Goal: Find specific page/section: Find specific page/section

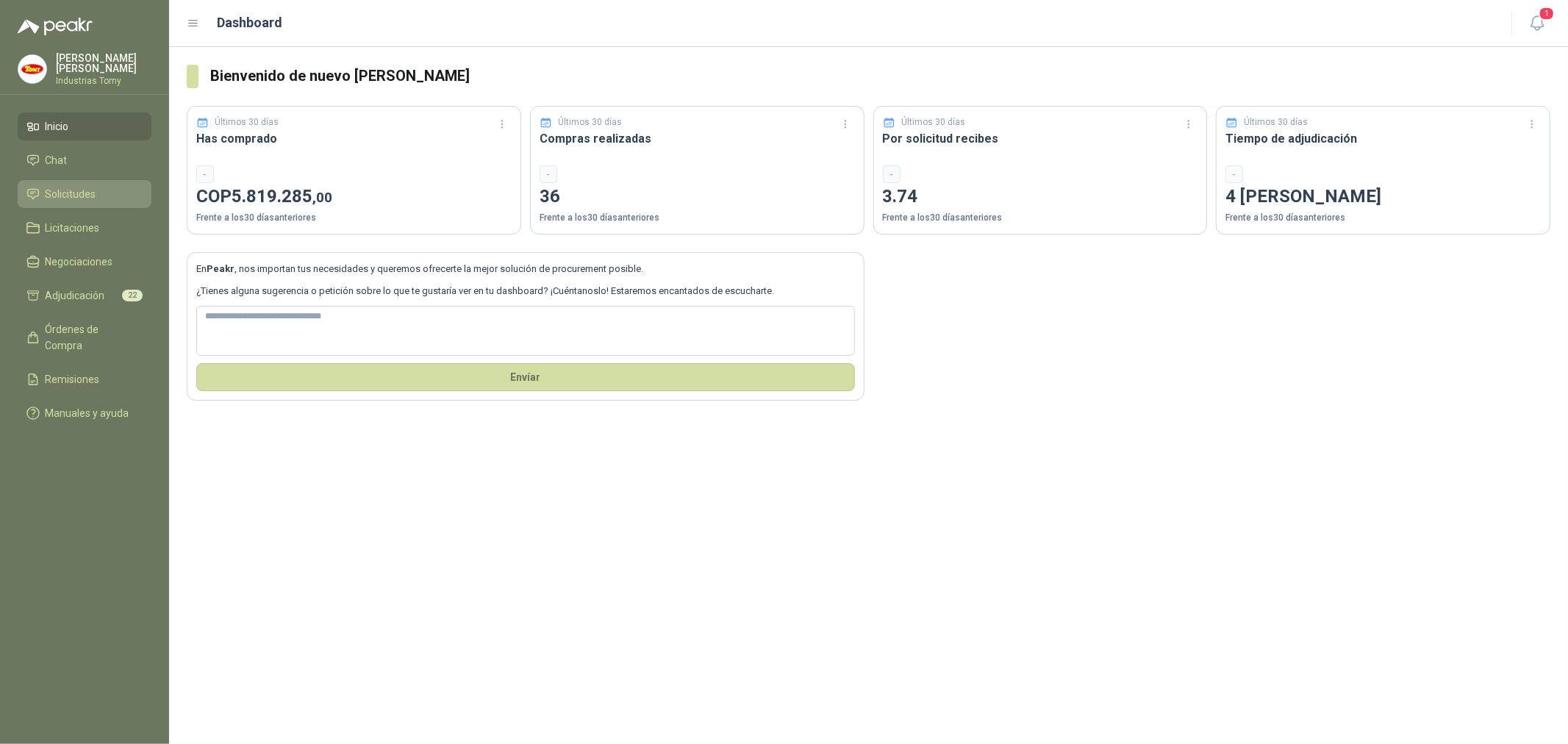
click at [108, 197] on li "Solicitudes" at bounding box center [84, 194] width 116 height 16
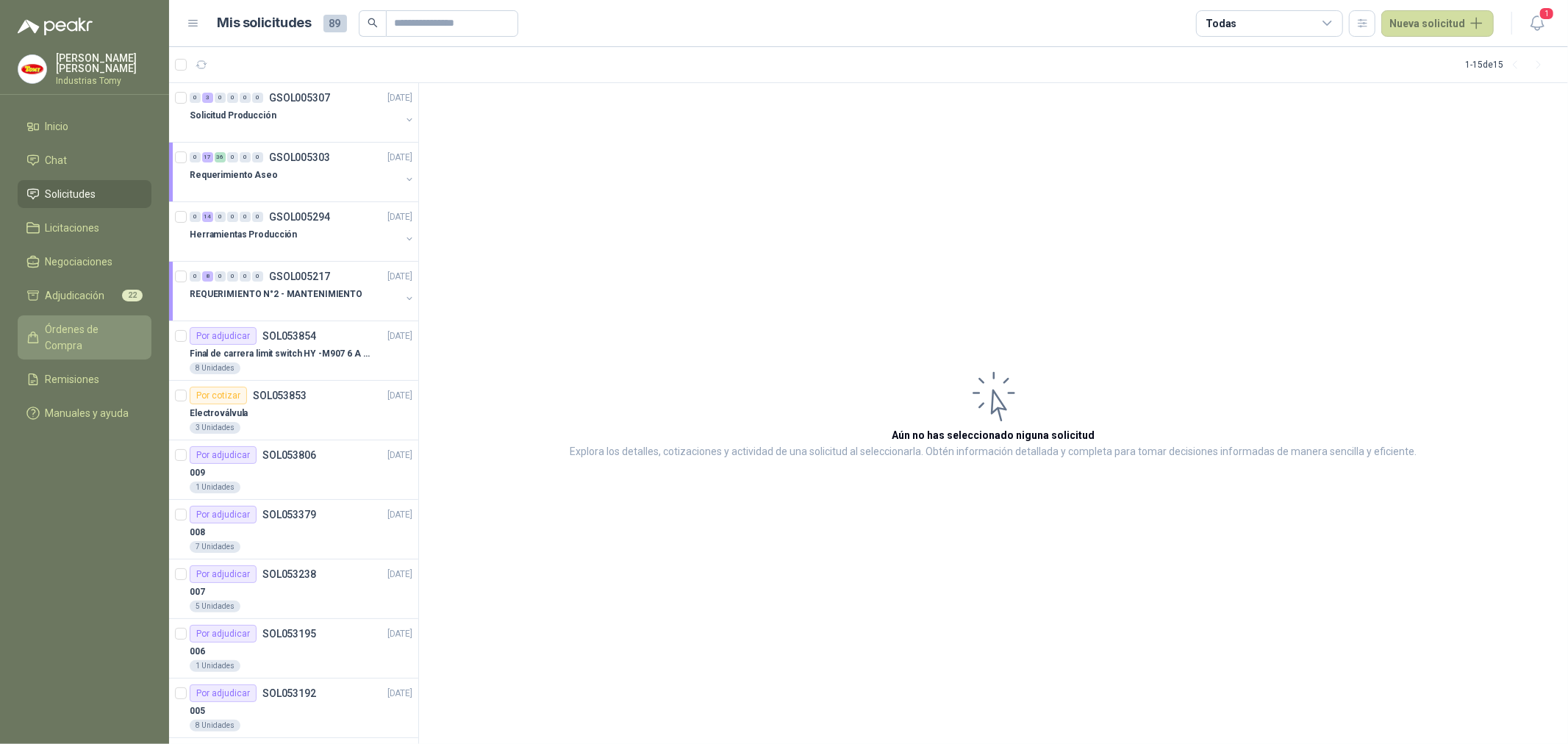
click at [103, 327] on span "Órdenes de Compra" at bounding box center [91, 337] width 92 height 33
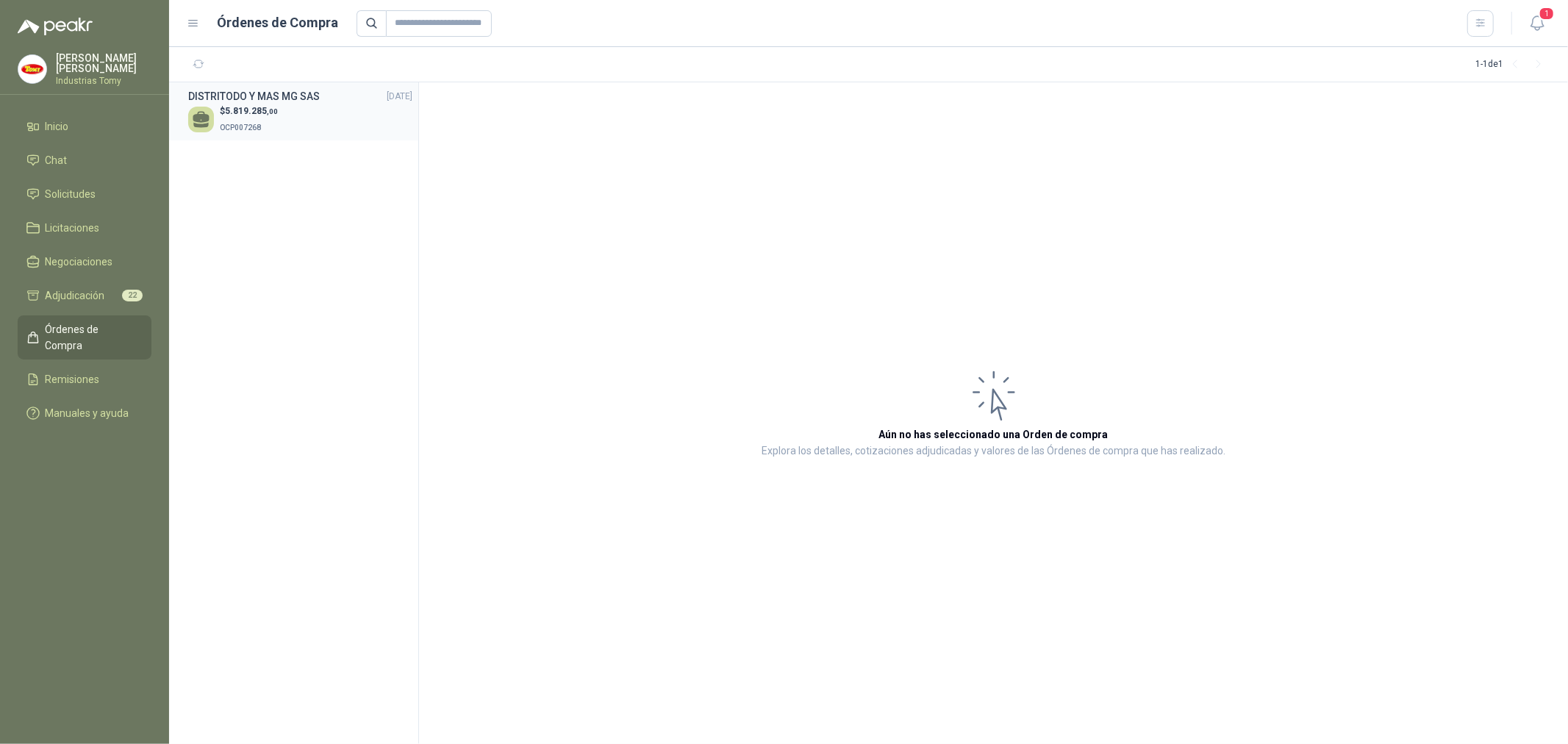
click at [250, 115] on p "$ 5.819.285 ,00" at bounding box center [248, 111] width 58 height 14
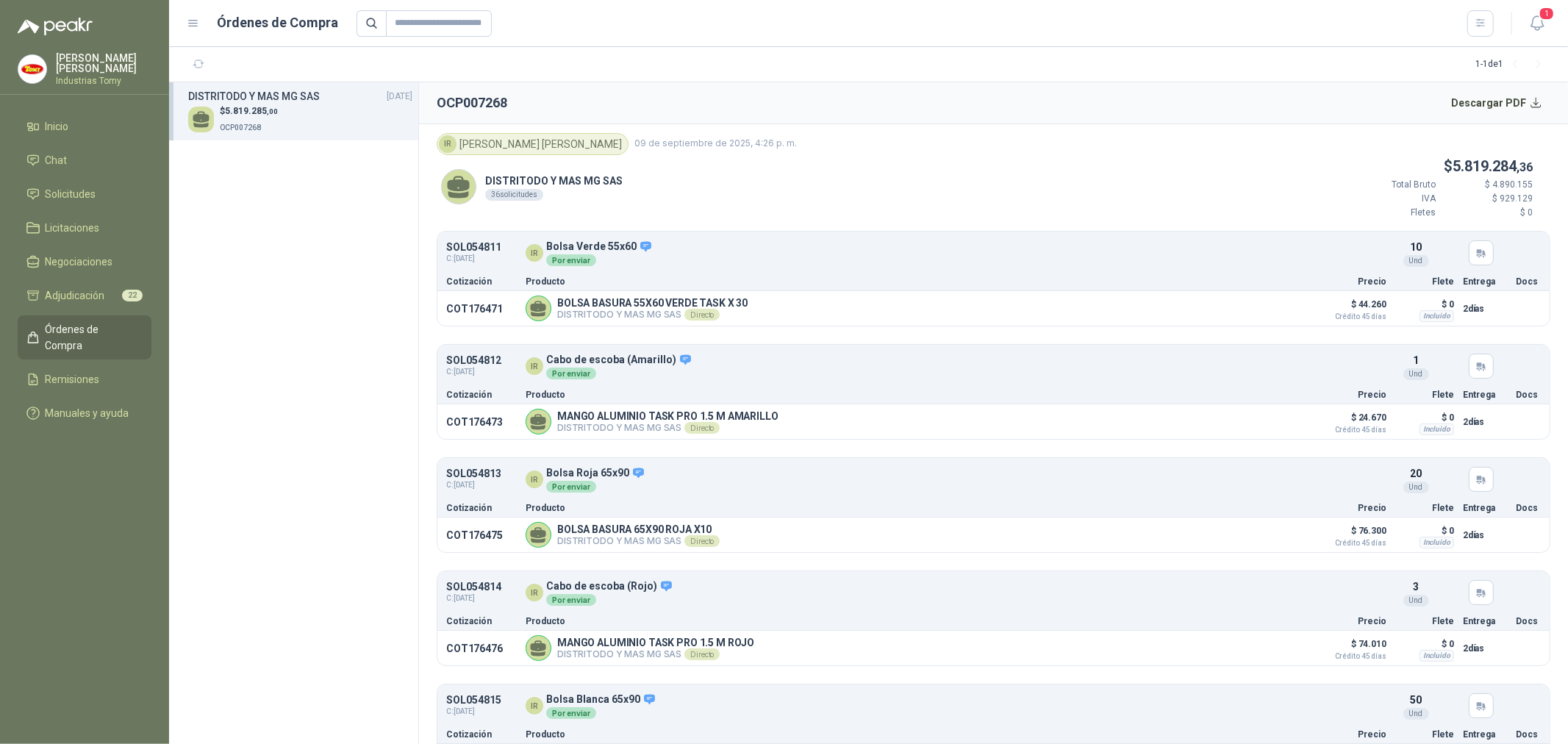
click at [332, 375] on section "DISTRITODO Y MAS MG SAS [DATE] $ 5.819.285 ,00 OCP007268" at bounding box center [294, 413] width 250 height 662
click at [278, 434] on section "DISTRITODO Y MAS MG SAS [DATE] $ 5.819.285 ,00 OCP007268" at bounding box center [294, 413] width 250 height 662
click at [275, 376] on section "DISTRITODO Y MAS MG SAS [DATE] $ 5.819.285 ,00 OCP007268" at bounding box center [294, 413] width 250 height 662
click at [342, 442] on section "DISTRITODO Y MAS MG SAS [DATE] $ 5.819.285 ,00 OCP007268" at bounding box center [294, 413] width 250 height 662
drag, startPoint x: 324, startPoint y: 237, endPoint x: 273, endPoint y: 279, distance: 66.1
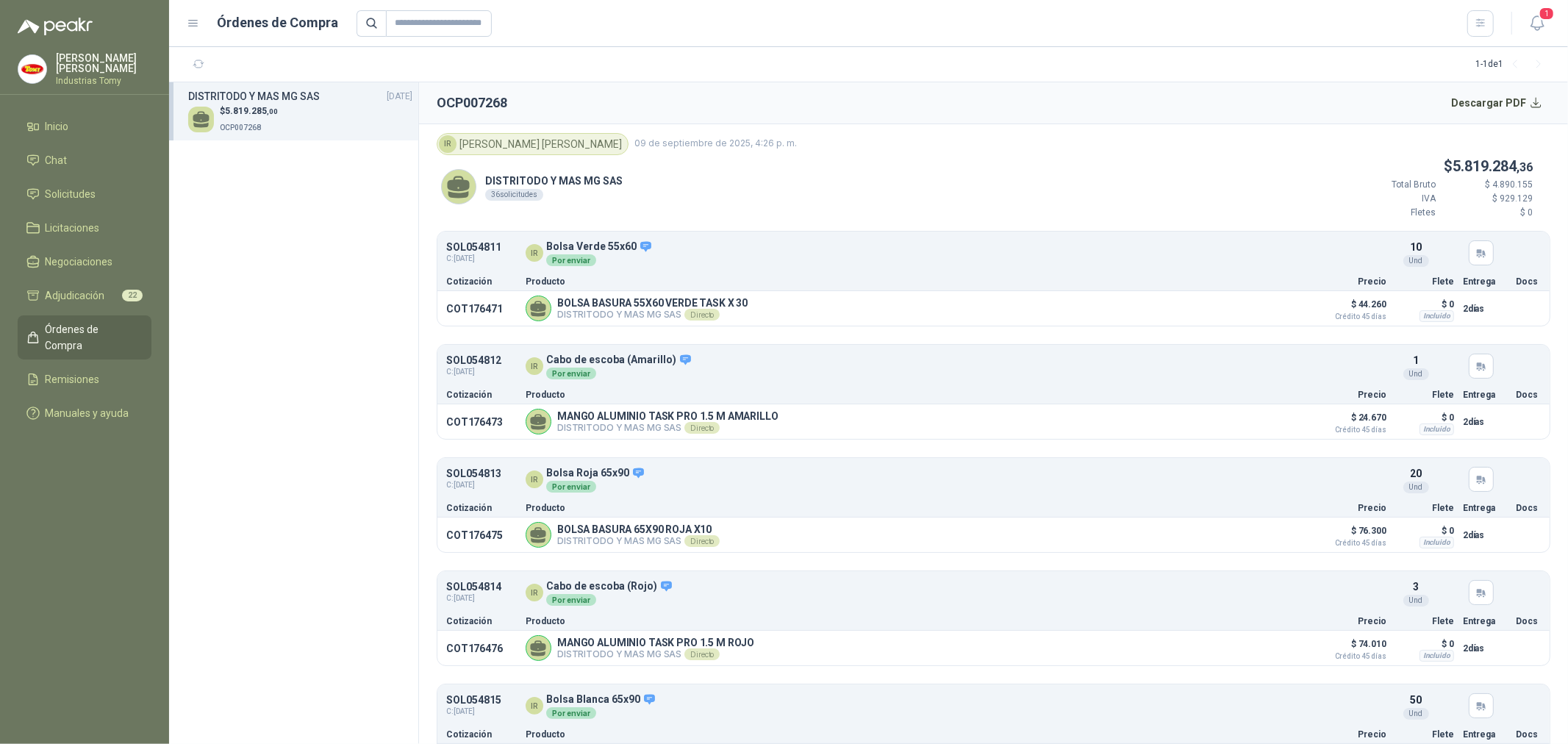
click at [325, 237] on section "DISTRITODO Y MAS MG SAS [DATE] $ 5.819.285 ,00 OCP007268" at bounding box center [294, 413] width 250 height 662
click at [116, 291] on li "Adjudicación 22" at bounding box center [84, 295] width 116 height 16
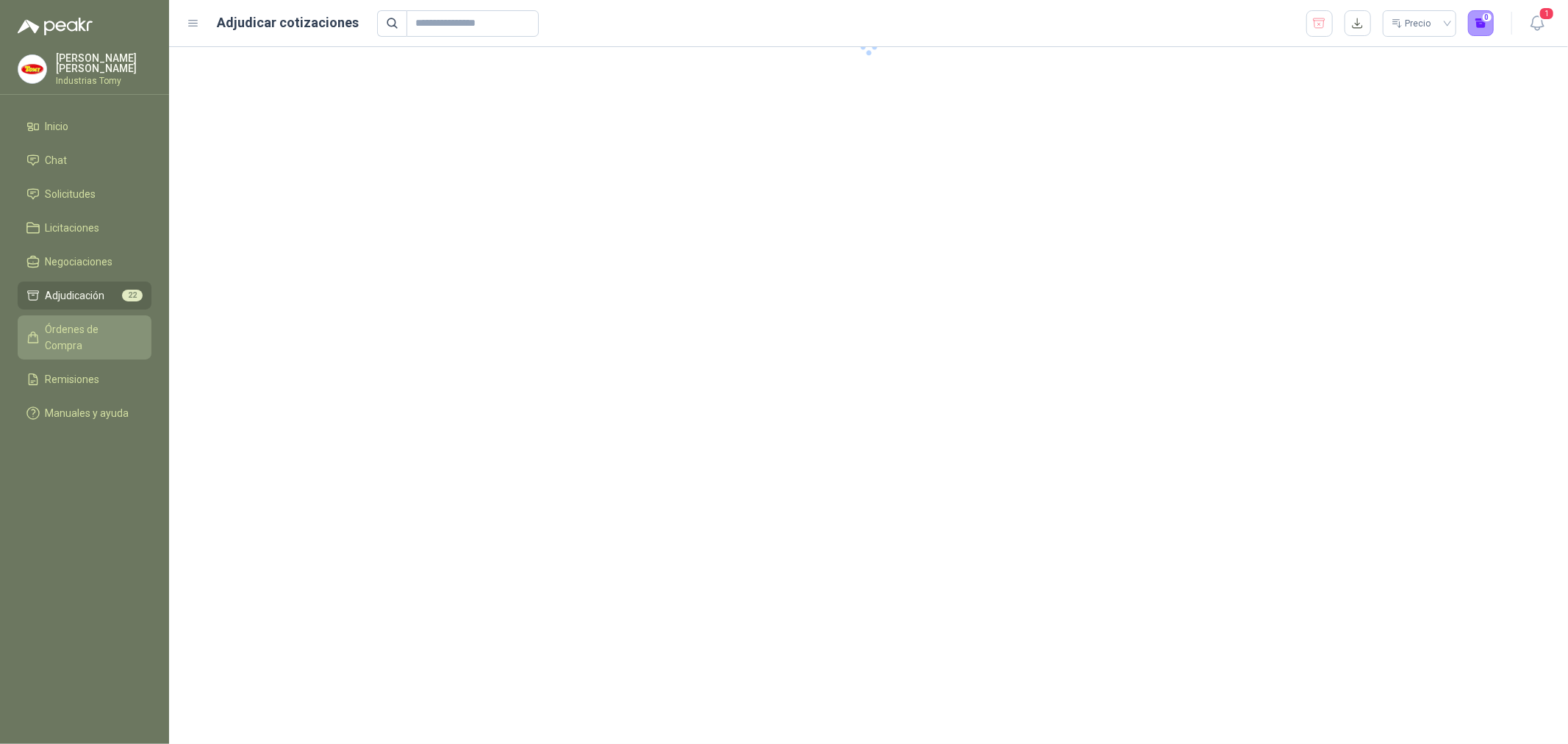
click at [122, 324] on span "Órdenes de Compra" at bounding box center [91, 337] width 92 height 33
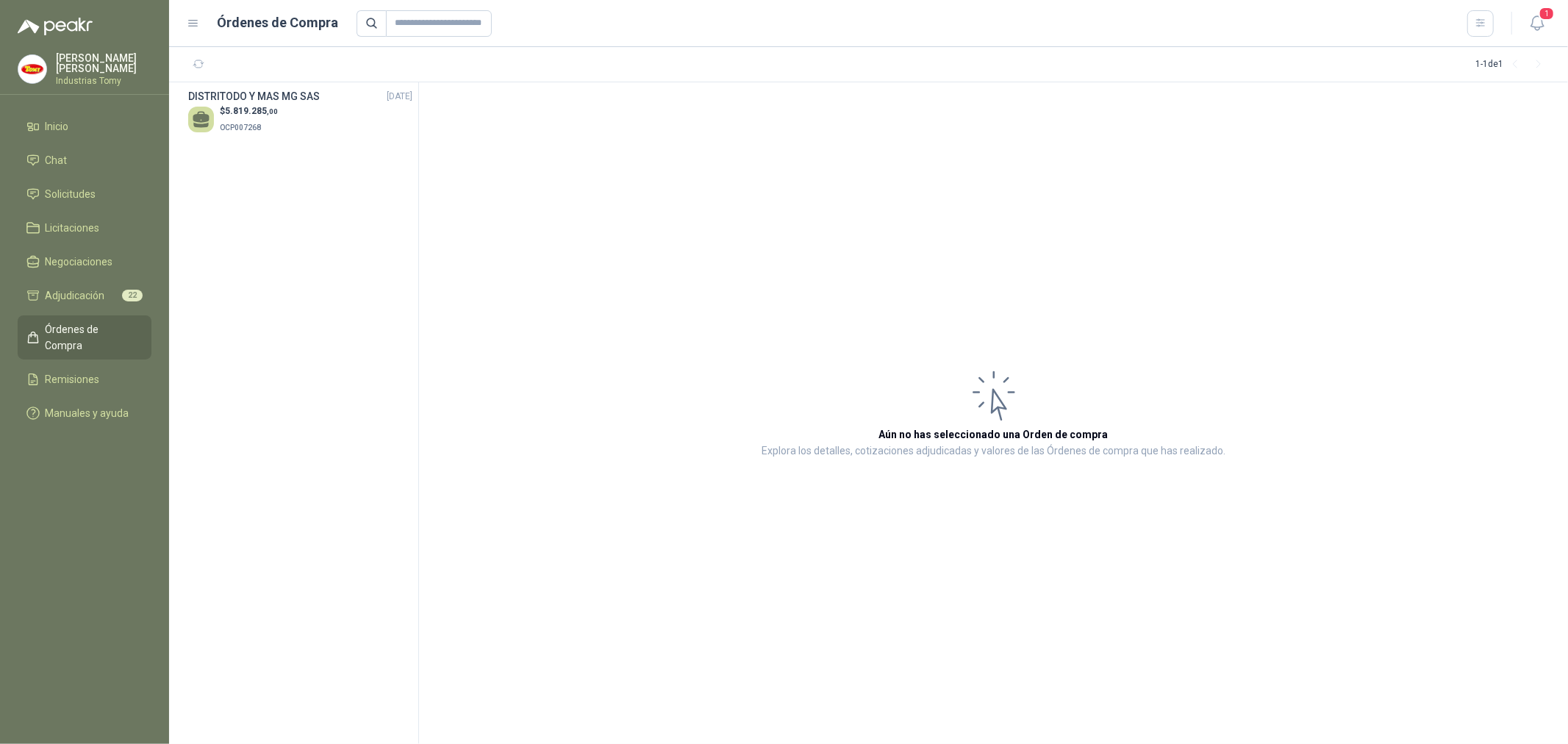
click at [365, 258] on section "DISTRITODO Y MAS MG SAS [DATE] $ 5.819.285 ,00 OCP007268" at bounding box center [294, 413] width 250 height 662
click at [296, 116] on div "$ 5.819.285 ,00 OCP007268" at bounding box center [300, 119] width 224 height 30
